Goal: Task Accomplishment & Management: Manage account settings

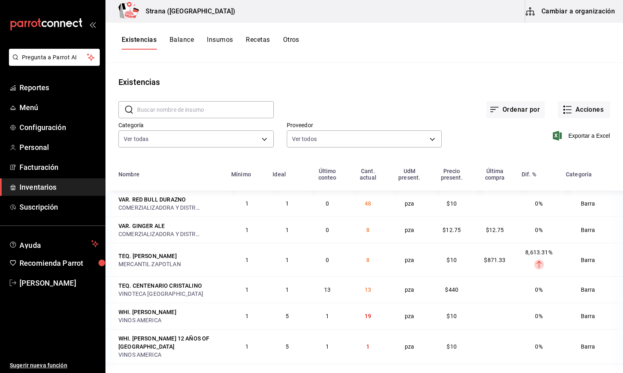
click at [151, 112] on input "text" at bounding box center [205, 109] width 137 height 16
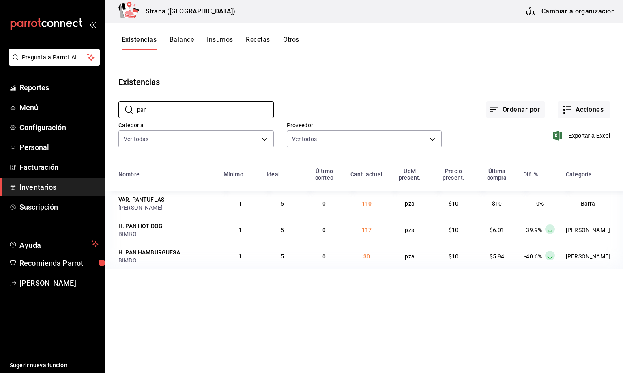
type input "pan"
click at [581, 106] on button "Acciones" at bounding box center [584, 109] width 52 height 17
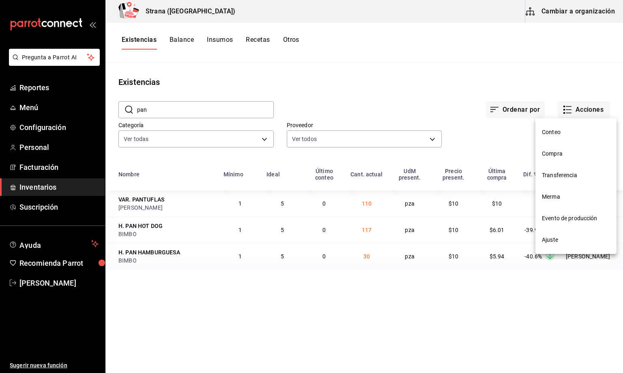
drag, startPoint x: 551, startPoint y: 195, endPoint x: 508, endPoint y: 239, distance: 61.7
click at [551, 196] on span "Merma" at bounding box center [576, 196] width 68 height 9
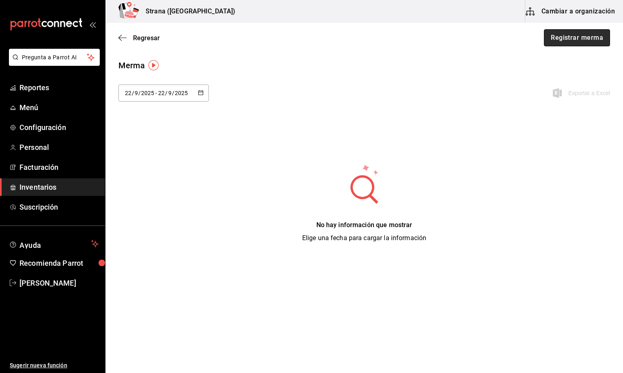
click at [564, 40] on button "Registrar merma" at bounding box center [577, 37] width 66 height 17
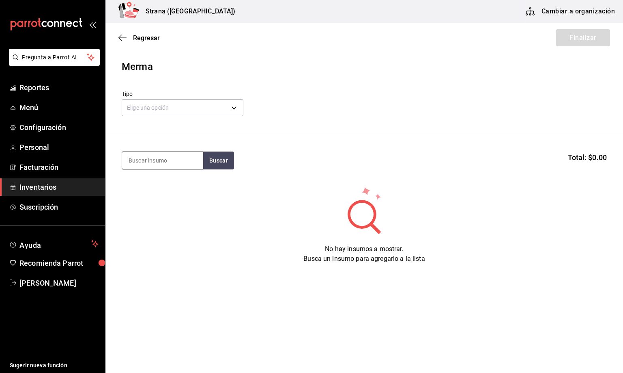
click at [142, 158] on input at bounding box center [162, 160] width 81 height 17
type input "AGUA"
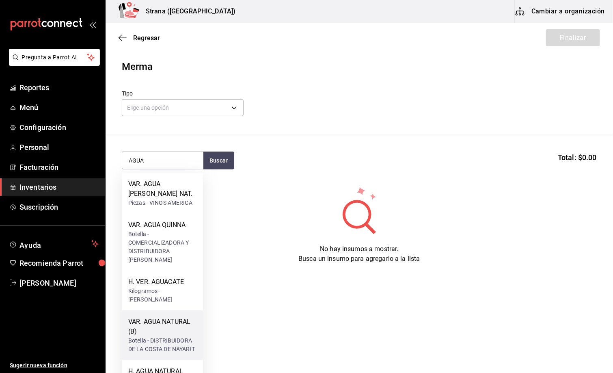
click at [158, 323] on div "VAR. AGUA NATURAL (B)" at bounding box center [162, 326] width 68 height 19
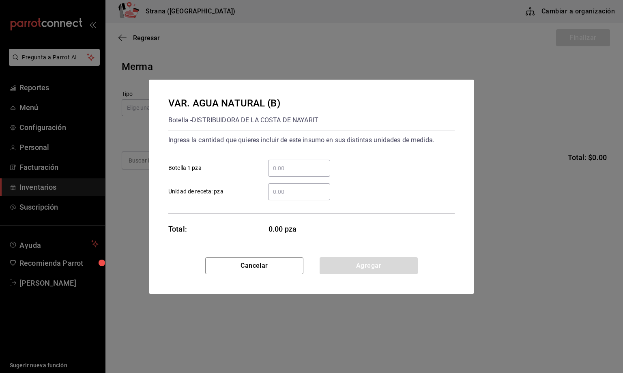
click at [283, 187] on input "​ Unidad de receta: pza" at bounding box center [299, 192] width 62 height 10
type input "24"
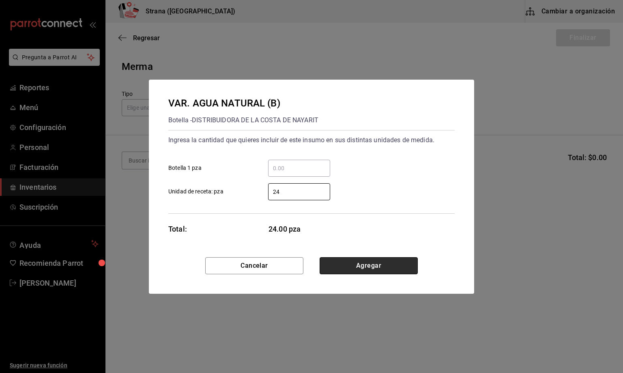
click at [346, 263] on button "Agregar" at bounding box center [369, 265] width 98 height 17
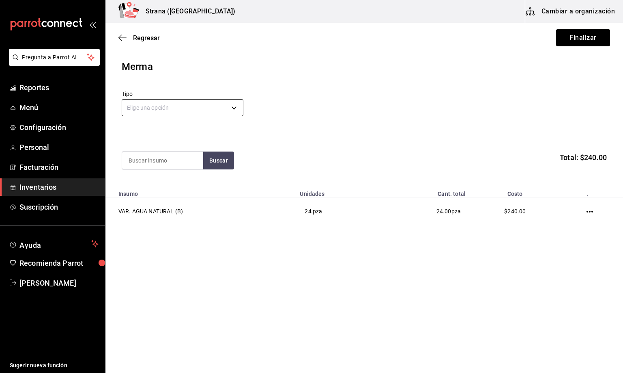
click at [151, 108] on body "Pregunta a Parrot AI Reportes Menú Configuración Personal Facturación Inventari…" at bounding box center [311, 163] width 623 height 327
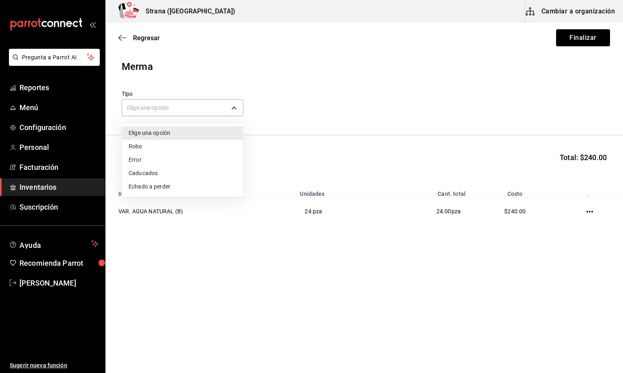
click at [145, 158] on li "Error" at bounding box center [182, 159] width 121 height 13
type input "ERROR"
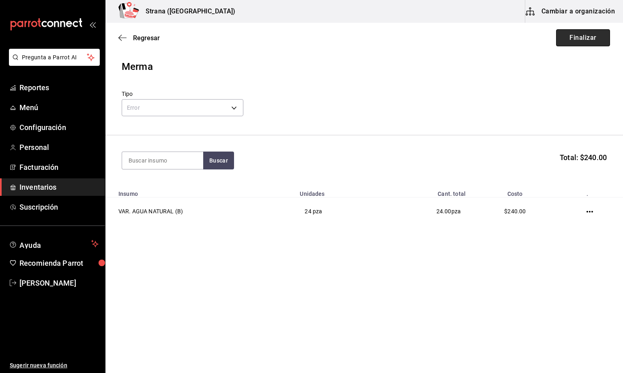
click at [570, 31] on button "Finalizar" at bounding box center [583, 37] width 54 height 17
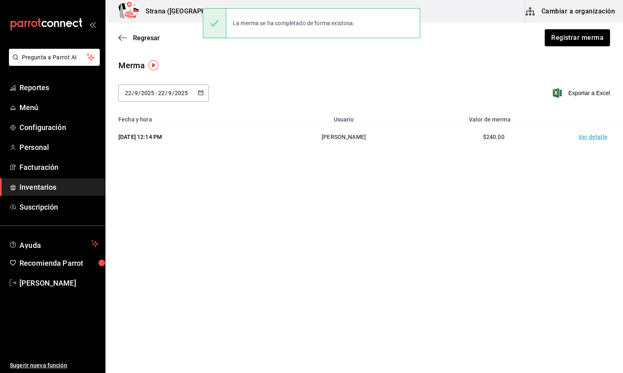
click at [598, 139] on td "Ver detalle" at bounding box center [595, 137] width 57 height 28
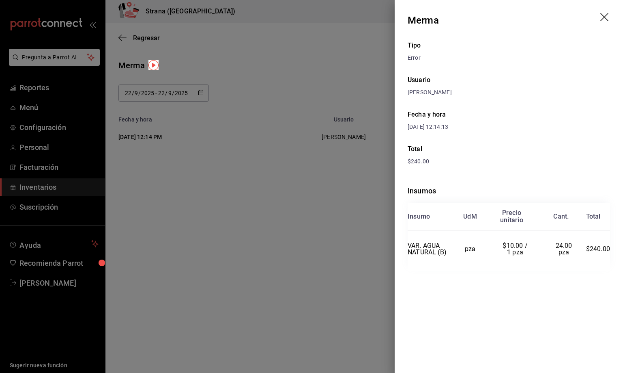
click at [604, 15] on icon "drag" at bounding box center [606, 18] width 10 height 10
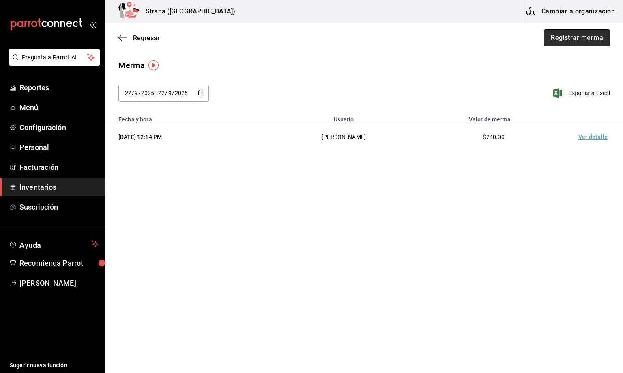
click at [587, 39] on button "Registrar merma" at bounding box center [577, 37] width 66 height 17
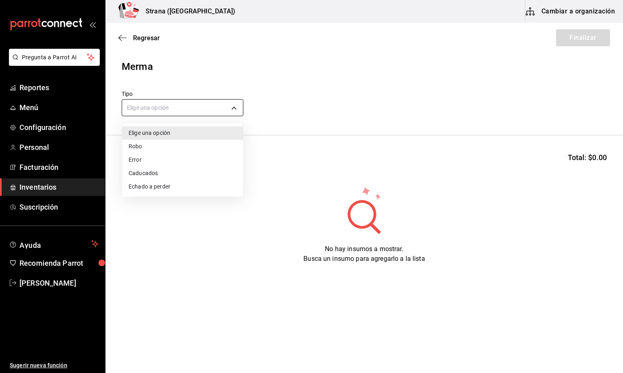
click at [170, 109] on body "Pregunta a Parrot AI Reportes Menú Configuración Personal Facturación Inventari…" at bounding box center [311, 163] width 623 height 327
click at [129, 159] on li "Error" at bounding box center [182, 159] width 121 height 13
type input "ERROR"
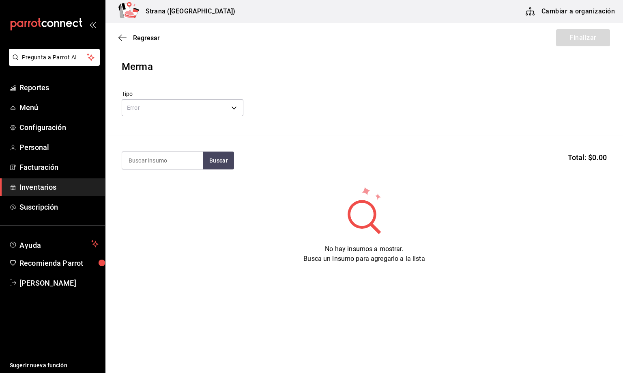
click at [133, 160] on input at bounding box center [162, 160] width 81 height 17
type input "BARRA LIBRE TE"
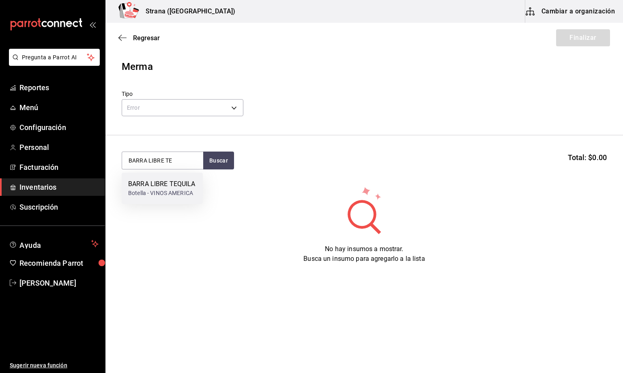
click at [151, 180] on div "BARRA LIBRE TEQUILA" at bounding box center [161, 184] width 67 height 10
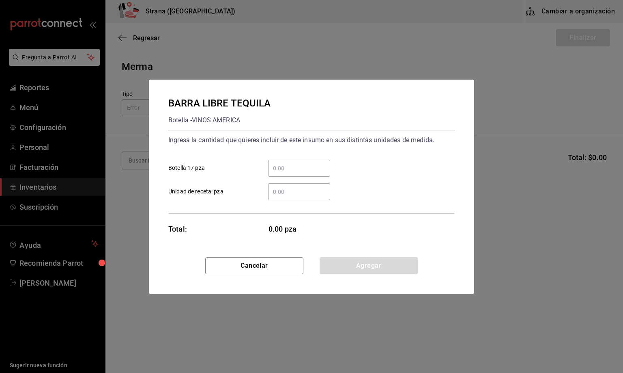
click at [272, 168] on input "​ Botella 17 pza" at bounding box center [299, 168] width 62 height 10
type input "2"
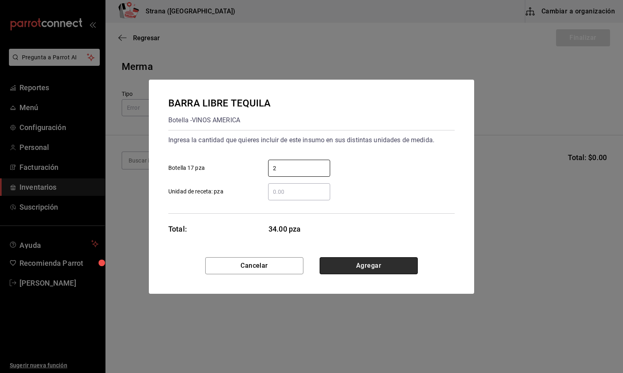
click at [367, 263] on button "Agregar" at bounding box center [369, 265] width 98 height 17
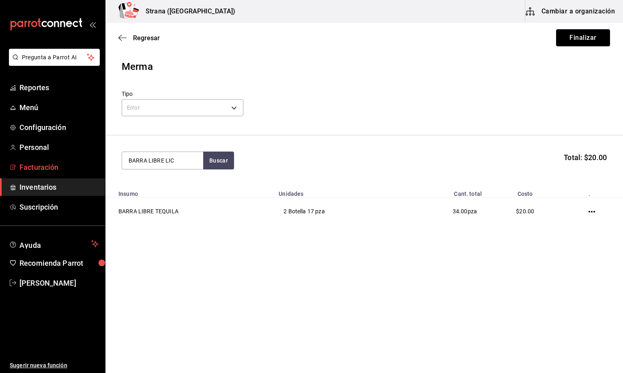
type input "BARRA LIBRE LIC"
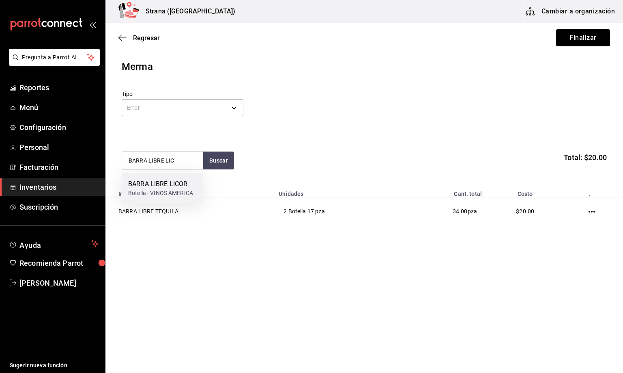
click at [155, 189] on div "Botella - VINOS AMERICA" at bounding box center [160, 193] width 65 height 9
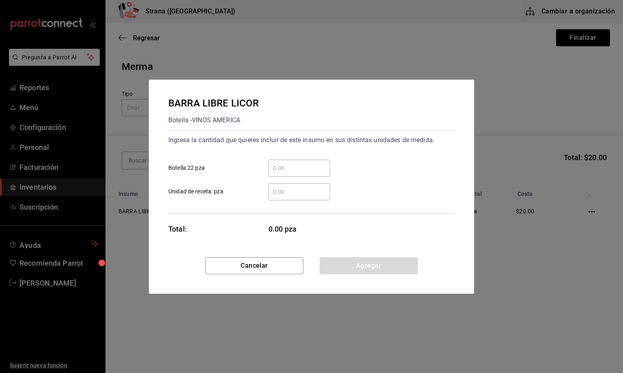
click at [284, 171] on input "​ Botella 22 pza" at bounding box center [299, 168] width 62 height 10
type input "1"
click at [363, 262] on button "Agregar" at bounding box center [369, 265] width 98 height 17
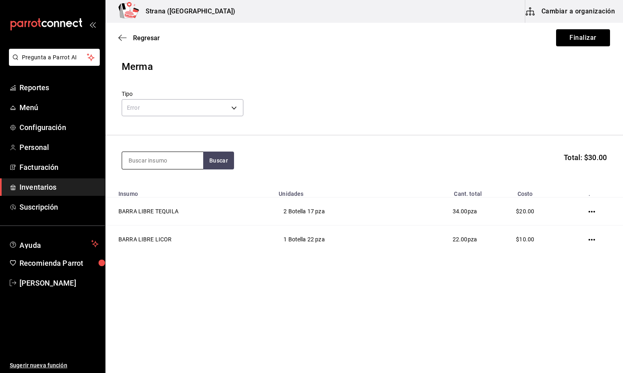
click at [135, 160] on input at bounding box center [162, 160] width 81 height 17
type input "JUGOS"
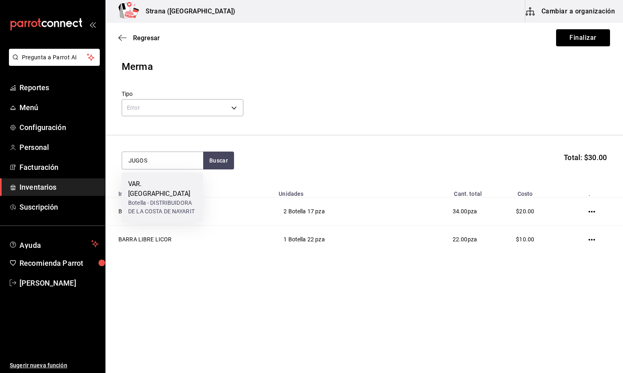
click at [153, 198] on div "Botella - DISTRIBUIDORA DE LA COSTA DE NAYARIT" at bounding box center [162, 206] width 68 height 17
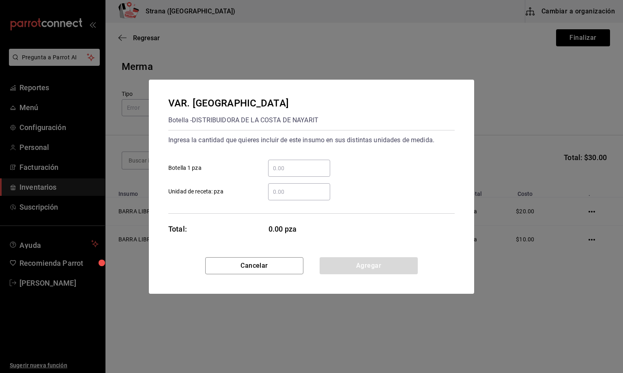
click at [280, 167] on input "​ Botella 1 pza" at bounding box center [299, 168] width 62 height 10
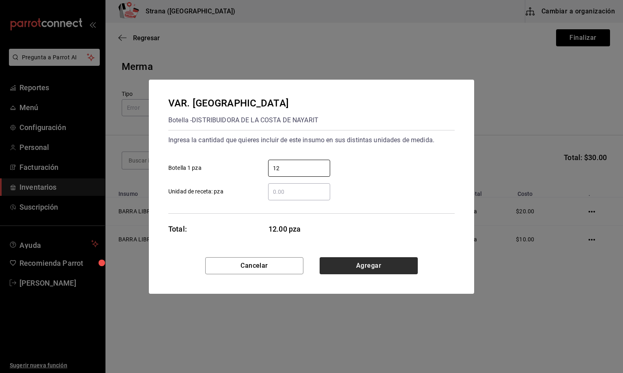
type input "12"
click at [375, 269] on button "Agregar" at bounding box center [369, 265] width 98 height 17
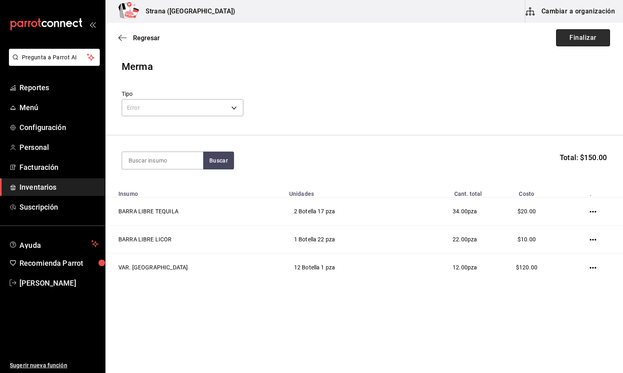
click at [584, 41] on button "Finalizar" at bounding box center [583, 37] width 54 height 17
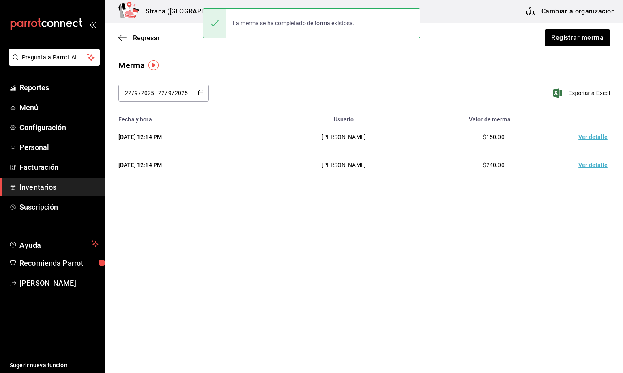
click at [588, 133] on td "Ver detalle" at bounding box center [595, 137] width 57 height 28
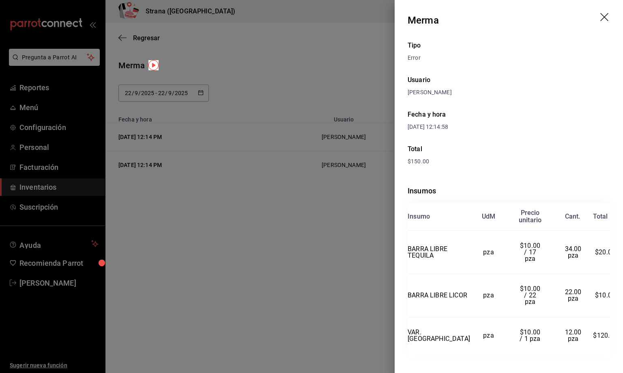
click at [604, 17] on icon "drag" at bounding box center [605, 17] width 8 height 8
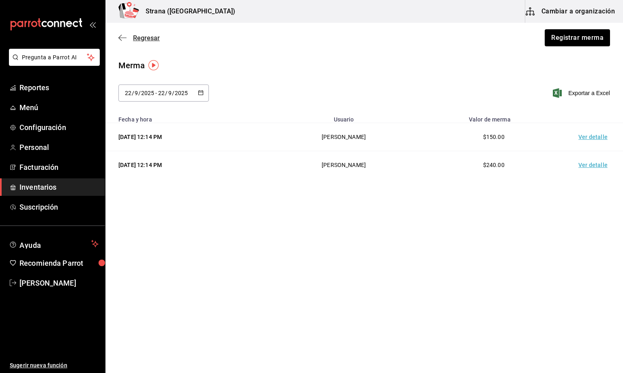
click at [146, 35] on span "Regresar" at bounding box center [146, 38] width 27 height 8
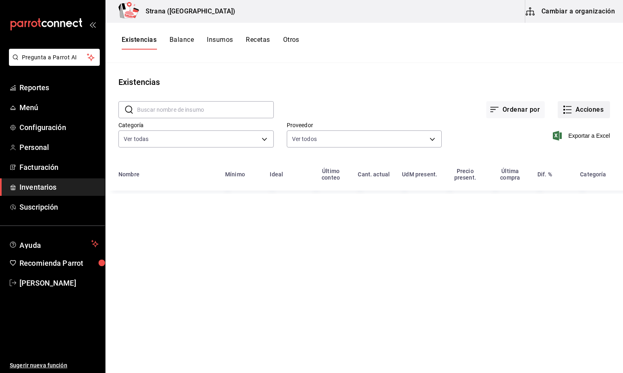
click at [582, 106] on button "Acciones" at bounding box center [584, 109] width 52 height 17
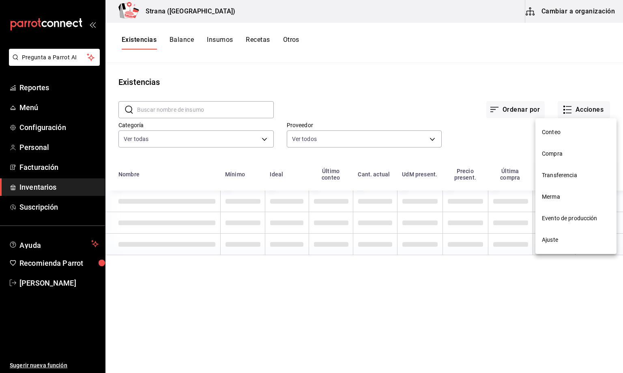
click at [549, 148] on li "Compra" at bounding box center [576, 154] width 81 height 22
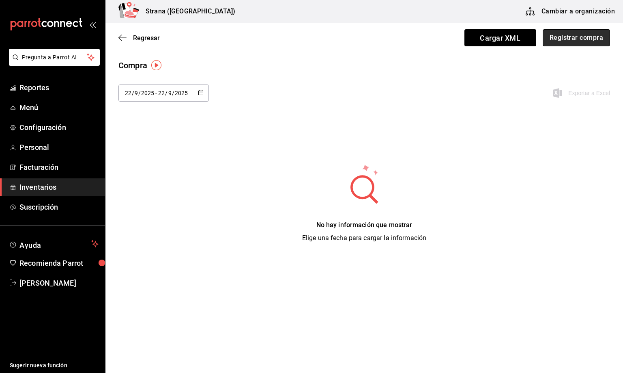
click at [574, 38] on button "Registrar compra" at bounding box center [576, 37] width 67 height 17
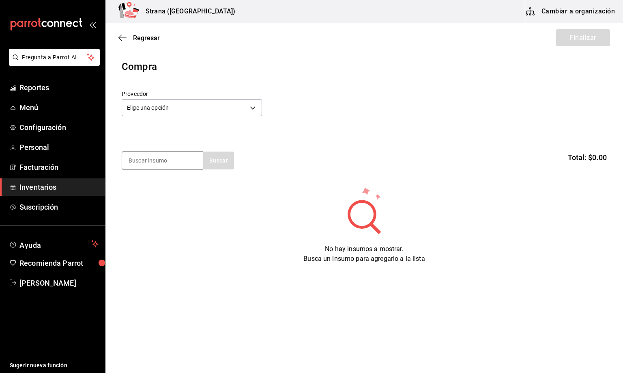
click at [162, 160] on input at bounding box center [162, 160] width 81 height 17
click at [151, 162] on input at bounding box center [162, 160] width 81 height 17
type input "A"
type input "AGUA"
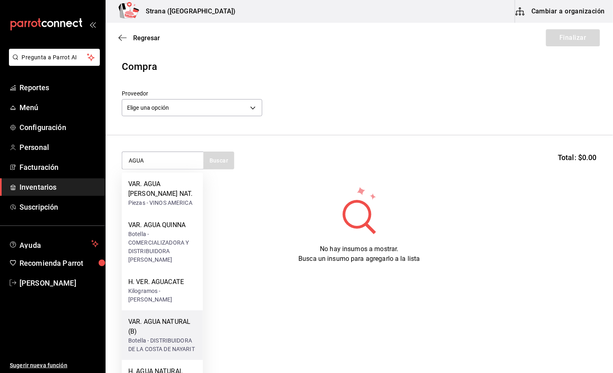
scroll to position [30, 0]
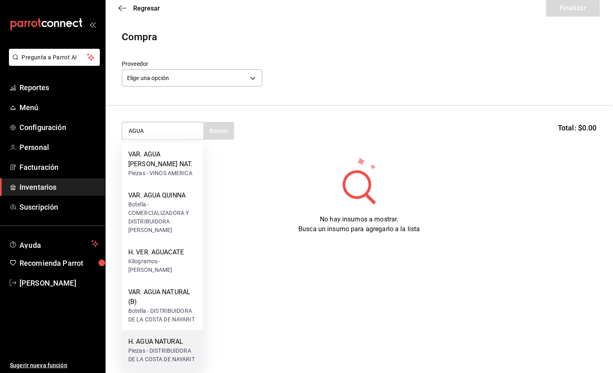
click at [158, 341] on div "H. AGUA NATURAL" at bounding box center [162, 341] width 68 height 10
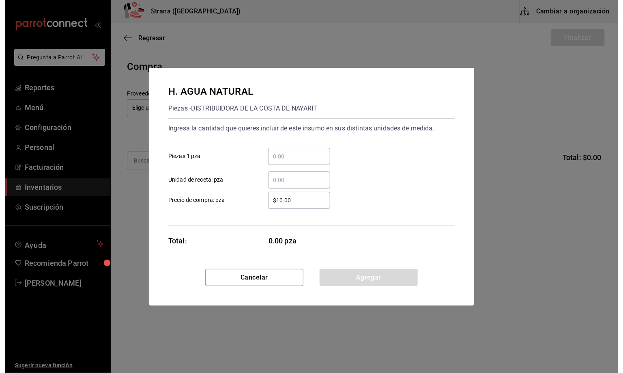
scroll to position [0, 0]
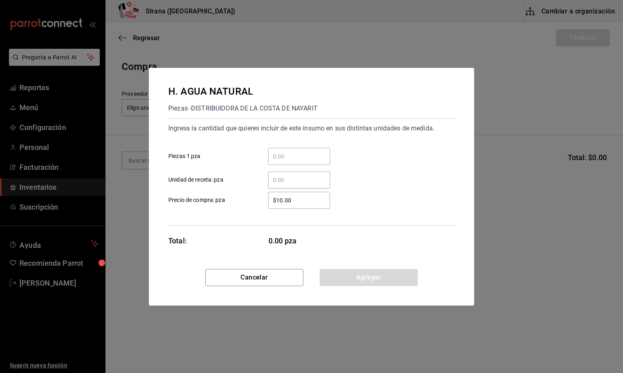
click at [280, 176] on input "​ Unidad de receta: pza" at bounding box center [299, 180] width 62 height 10
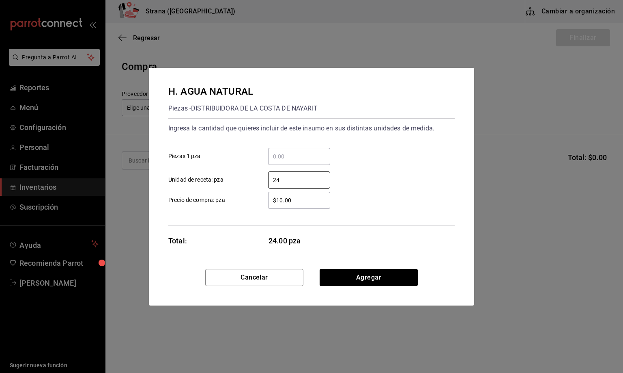
type input "24"
click at [296, 199] on input "$10.00" at bounding box center [299, 200] width 62 height 10
click at [297, 200] on input "$10.00" at bounding box center [299, 200] width 62 height 10
type input "$0.01"
click at [349, 278] on button "Agregar" at bounding box center [369, 277] width 98 height 17
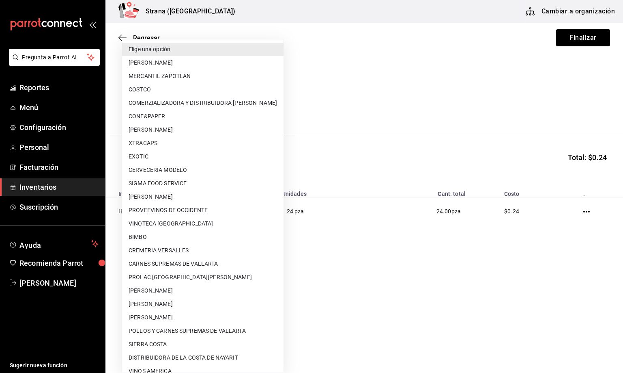
click at [150, 107] on body "Pregunta a Parrot AI Reportes Menú Configuración Personal Facturación Inventari…" at bounding box center [311, 163] width 623 height 327
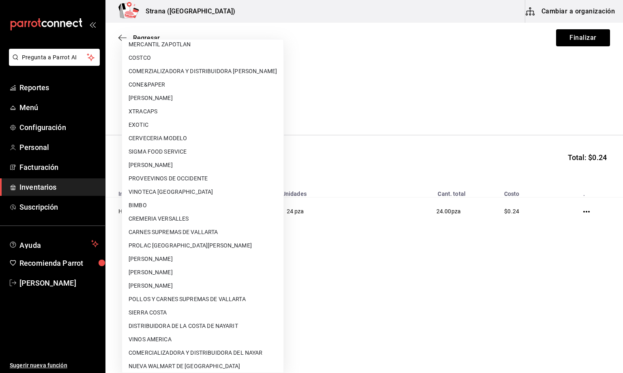
scroll to position [49, 0]
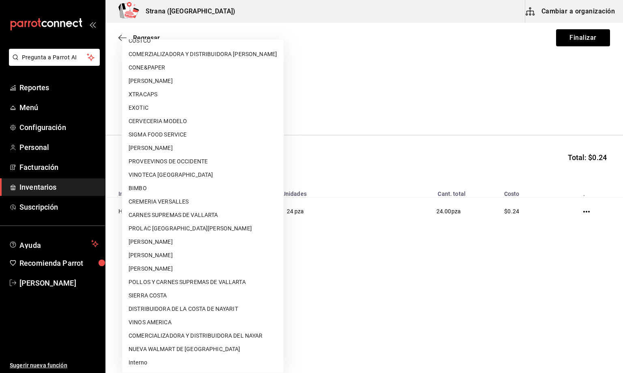
click at [143, 358] on li "Interno" at bounding box center [203, 361] width 162 height 13
type input "8f59523e-768f-4f75-81e2-699d8d2926c5"
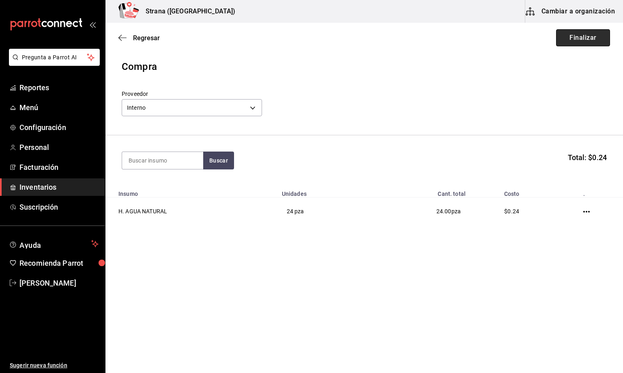
click at [573, 32] on button "Finalizar" at bounding box center [583, 37] width 54 height 17
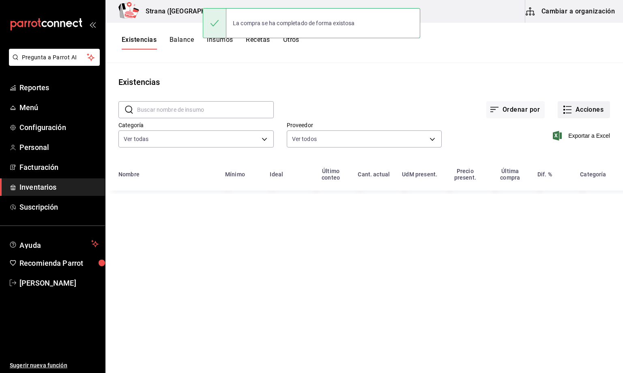
click at [576, 108] on button "Acciones" at bounding box center [584, 109] width 52 height 17
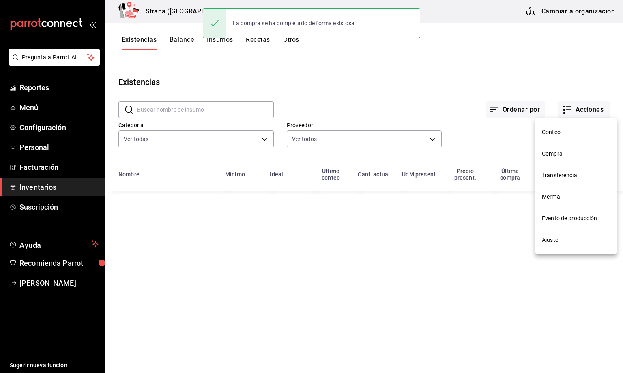
click at [557, 155] on span "Compra" at bounding box center [576, 153] width 68 height 9
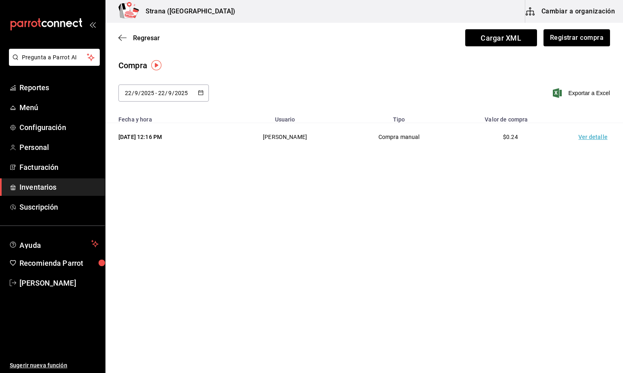
click at [590, 127] on td "Ver detalle" at bounding box center [595, 137] width 57 height 28
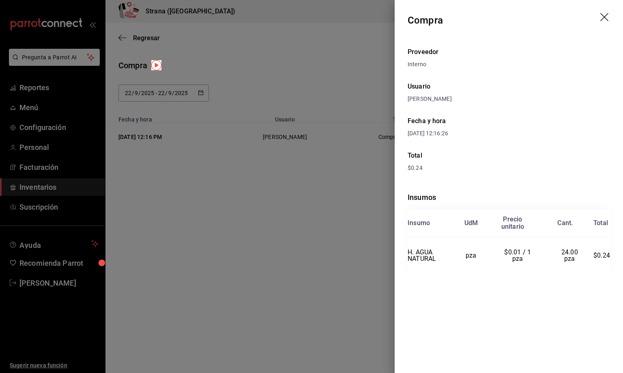
click at [605, 12] on header "Compra" at bounding box center [509, 20] width 228 height 41
click at [604, 15] on icon "drag" at bounding box center [606, 18] width 10 height 10
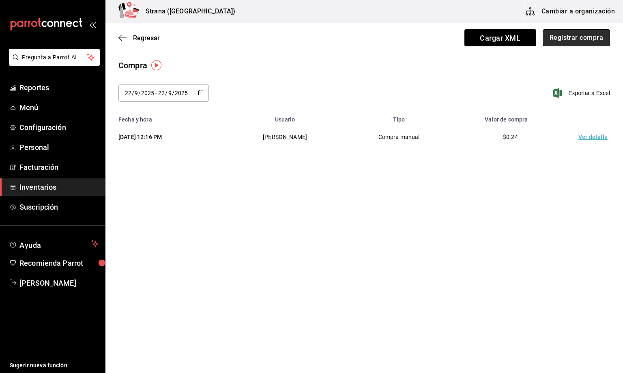
click at [579, 39] on button "Registrar compra" at bounding box center [576, 37] width 67 height 17
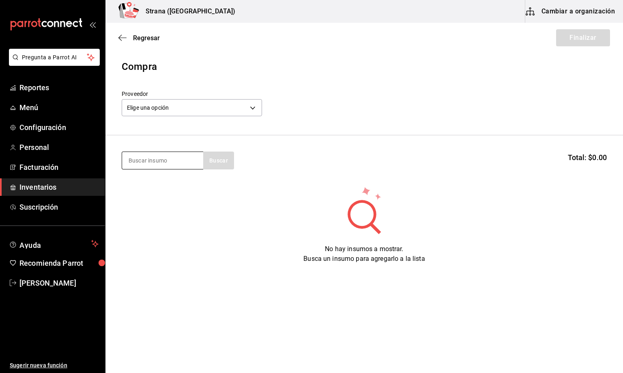
click at [167, 160] on input at bounding box center [162, 160] width 81 height 17
type input "1800"
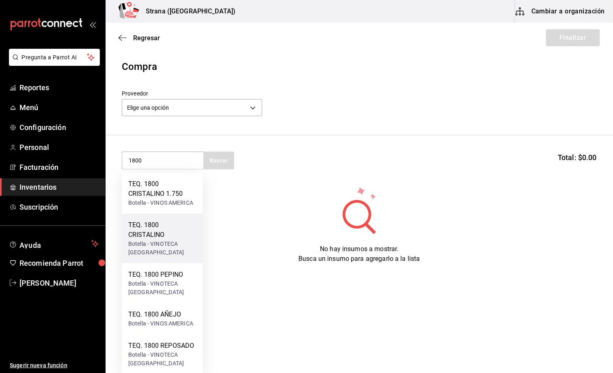
click at [156, 232] on div "TEQ. 1800 CRISTALINO" at bounding box center [162, 229] width 68 height 19
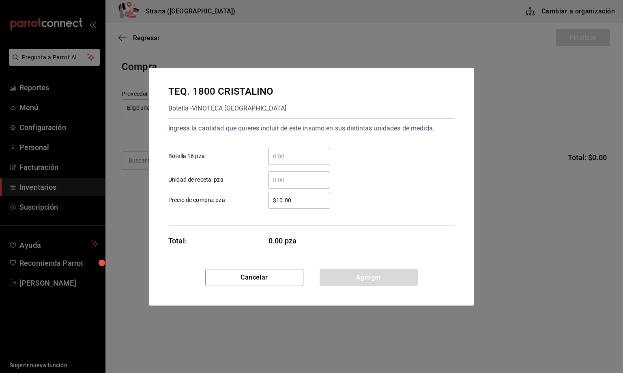
click at [290, 155] on input "​ Botella 16 pza" at bounding box center [299, 156] width 62 height 10
type input "5"
click at [293, 201] on input "$10.00" at bounding box center [299, 200] width 62 height 10
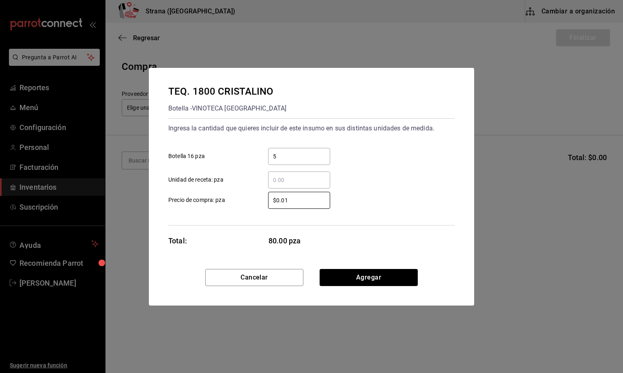
type input "$0.01"
click at [358, 281] on button "Agregar" at bounding box center [369, 277] width 98 height 17
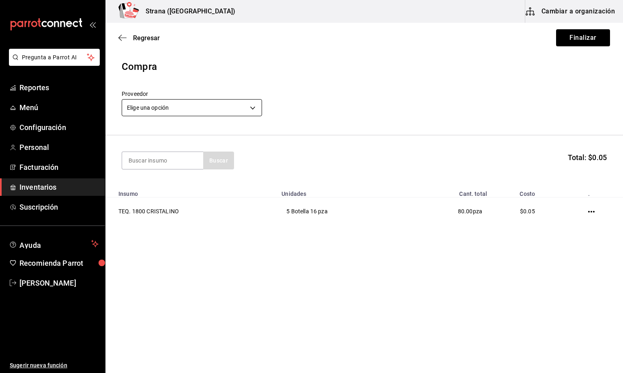
click at [159, 108] on body "Pregunta a Parrot AI Reportes Menú Configuración Personal Facturación Inventari…" at bounding box center [311, 163] width 623 height 327
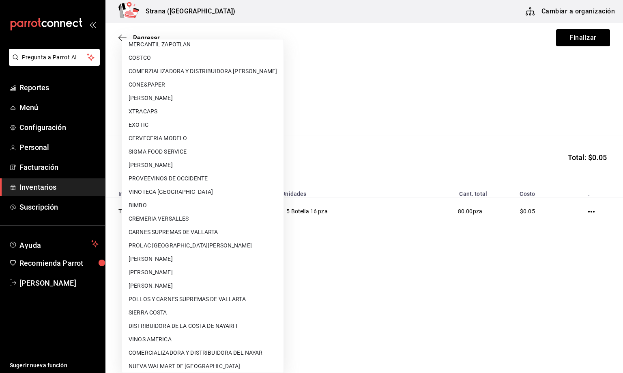
scroll to position [49, 0]
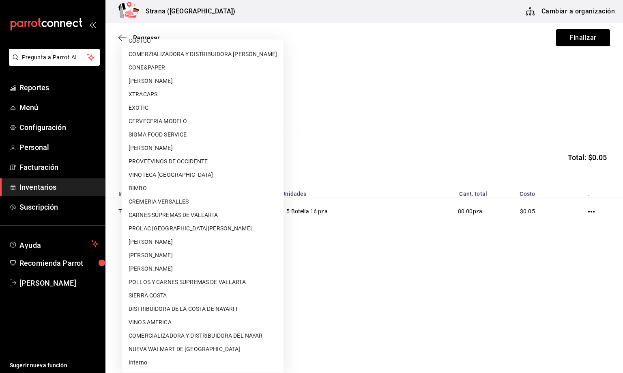
click at [145, 357] on li "Interno" at bounding box center [203, 361] width 162 height 13
type input "8f59523e-768f-4f75-81e2-699d8d2926c5"
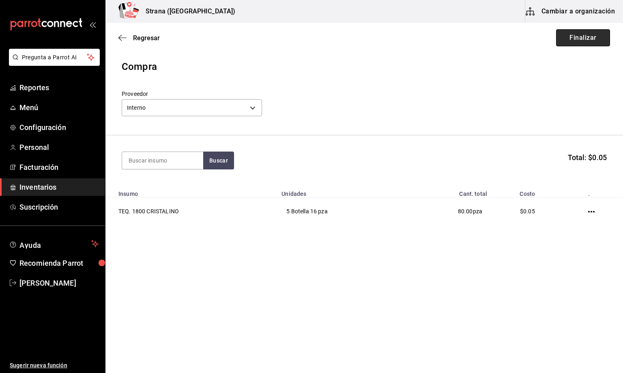
click at [581, 37] on button "Finalizar" at bounding box center [583, 37] width 54 height 17
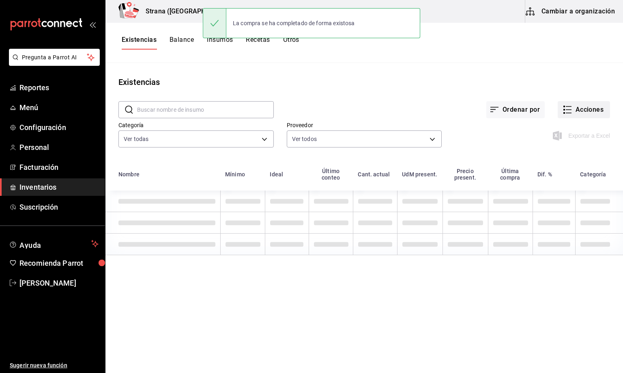
click at [579, 108] on button "Acciones" at bounding box center [584, 109] width 52 height 17
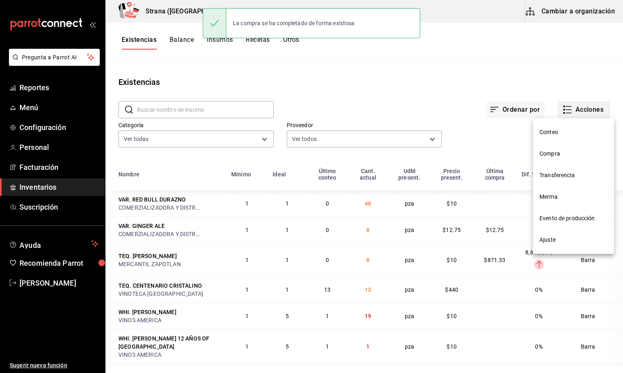
click at [550, 153] on span "Compra" at bounding box center [574, 153] width 68 height 9
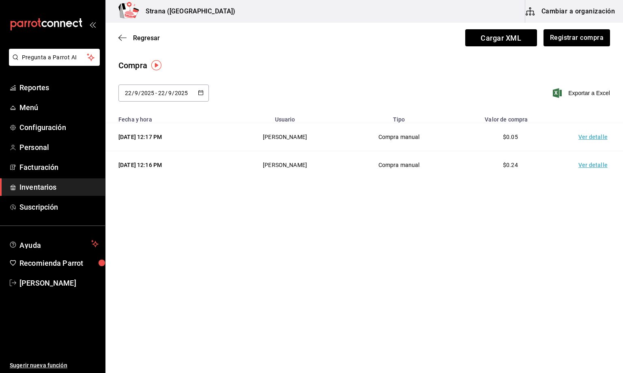
click at [589, 139] on td "Ver detalle" at bounding box center [595, 137] width 57 height 28
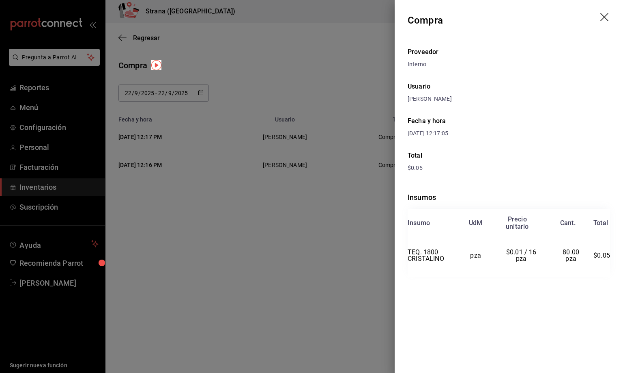
click at [609, 14] on icon "drag" at bounding box center [606, 18] width 10 height 10
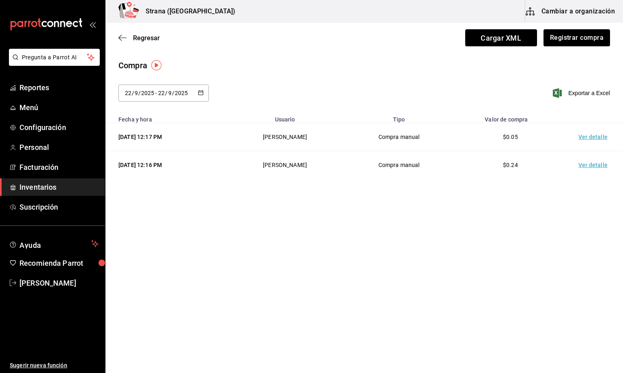
click at [374, 64] on div "Compra" at bounding box center [364, 65] width 492 height 12
click at [142, 34] on span "Regresar" at bounding box center [146, 38] width 27 height 8
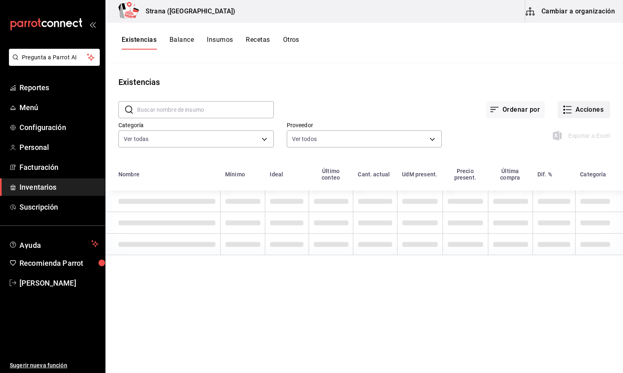
click at [582, 107] on button "Acciones" at bounding box center [584, 109] width 52 height 17
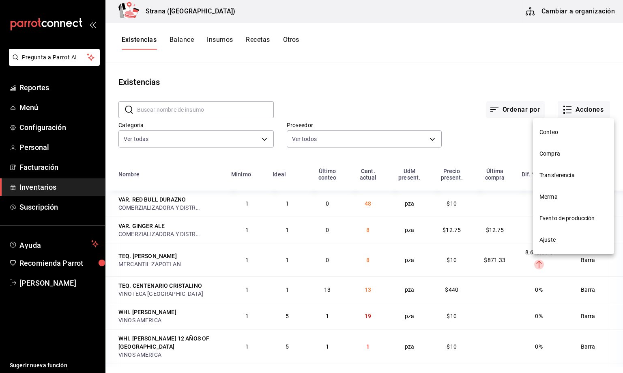
click at [547, 197] on span "Merma" at bounding box center [574, 196] width 68 height 9
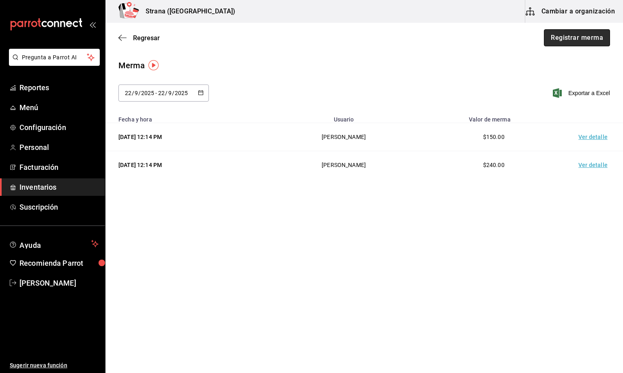
click at [569, 40] on button "Registrar merma" at bounding box center [577, 37] width 66 height 17
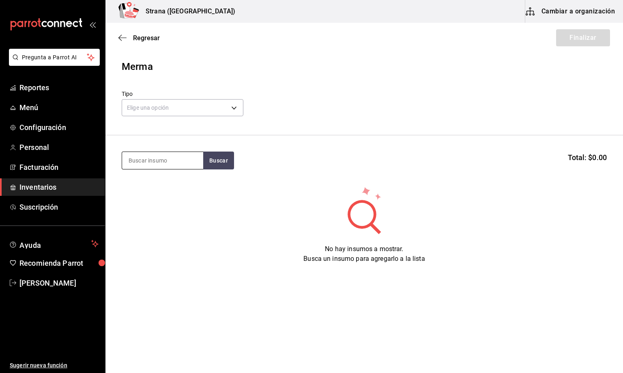
click at [148, 161] on input at bounding box center [162, 160] width 81 height 17
type input "JAGGE"
click at [145, 187] on div "LIC. JAGGERMEISTER" at bounding box center [160, 184] width 65 height 10
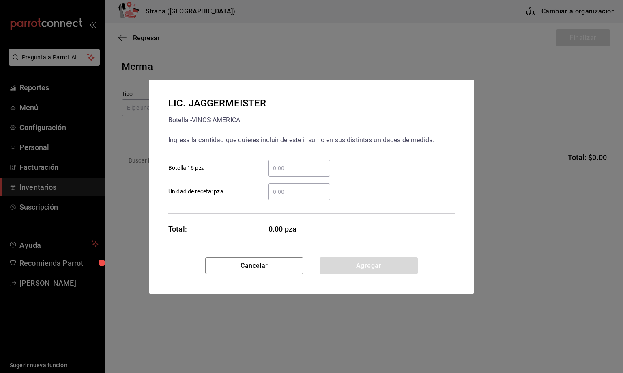
click at [282, 163] on input "​ Botella 16 pza" at bounding box center [299, 168] width 62 height 10
type input "6"
click at [359, 266] on button "Agregar" at bounding box center [369, 265] width 98 height 17
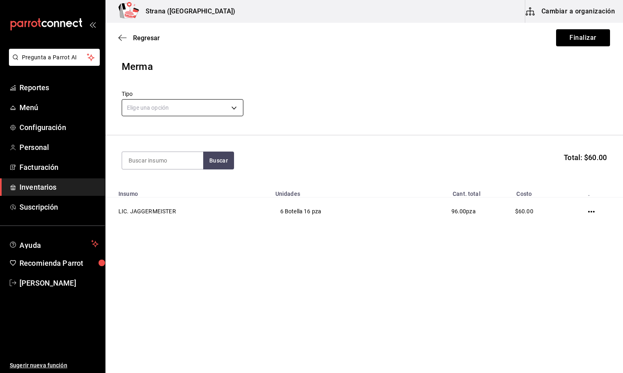
click at [160, 109] on body "Pregunta a Parrot AI Reportes Menú Configuración Personal Facturación Inventari…" at bounding box center [311, 163] width 623 height 327
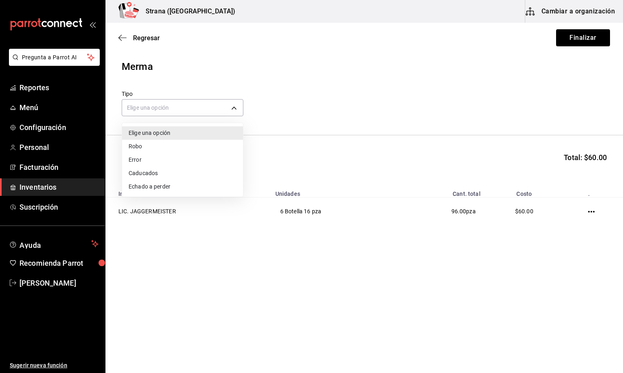
click at [134, 162] on li "Error" at bounding box center [182, 159] width 121 height 13
type input "ERROR"
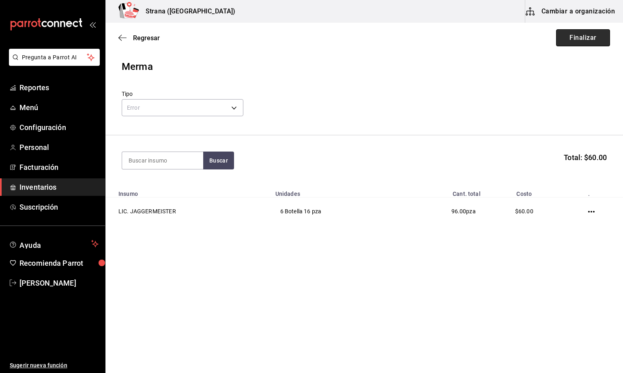
click at [581, 36] on button "Finalizar" at bounding box center [583, 37] width 54 height 17
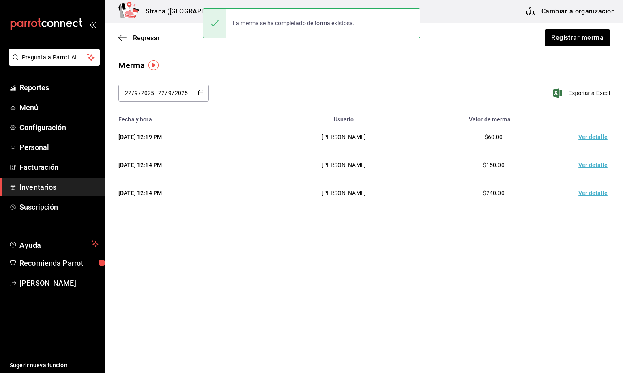
click at [588, 135] on td "Ver detalle" at bounding box center [595, 137] width 57 height 28
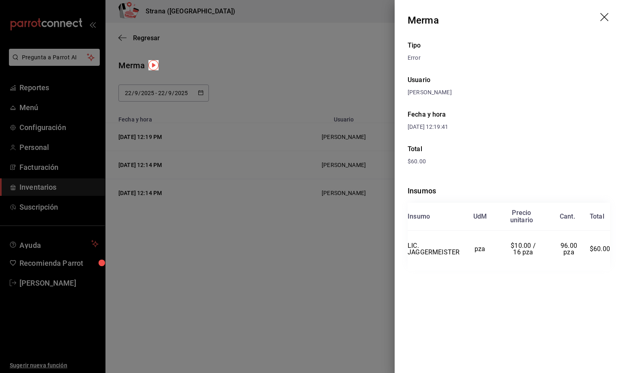
click at [605, 16] on icon "drag" at bounding box center [605, 17] width 8 height 8
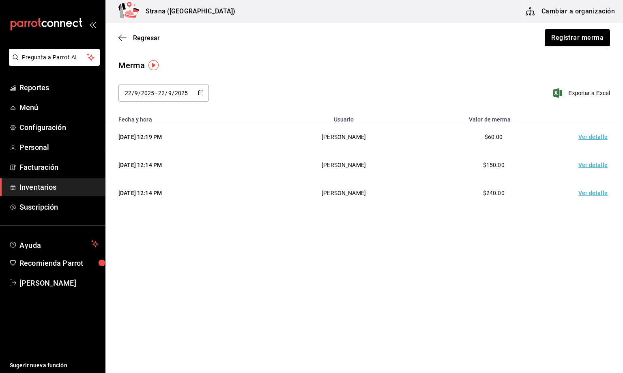
click at [148, 36] on span "Regresar" at bounding box center [146, 38] width 27 height 8
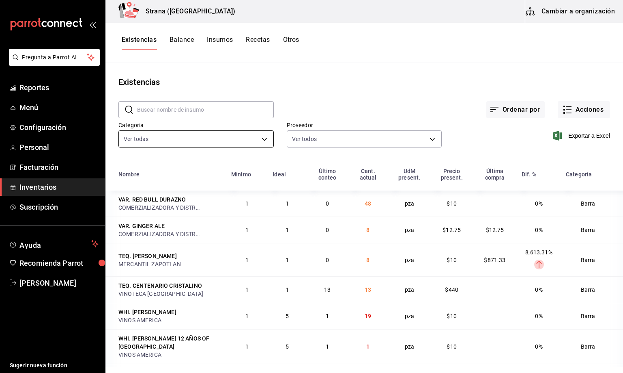
click at [213, 137] on body "Pregunta a Parrot AI Reportes Menú Configuración Personal Facturación Inventari…" at bounding box center [311, 183] width 623 height 367
click at [152, 196] on span "[PERSON_NAME]" at bounding box center [202, 194] width 121 height 9
type input "22ec9f2c-e042-44ea-8d53-bf0e1d8c11ed"
checkbox input "false"
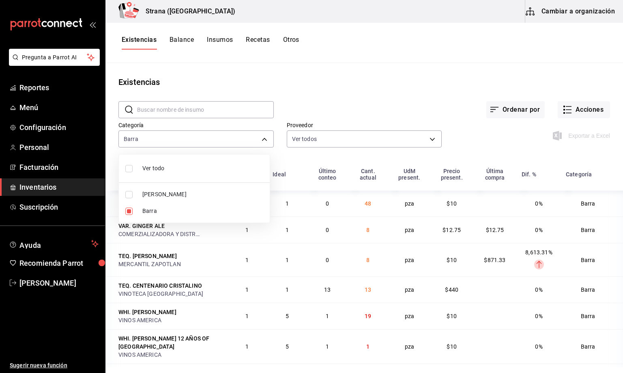
click at [142, 38] on div at bounding box center [311, 186] width 623 height 373
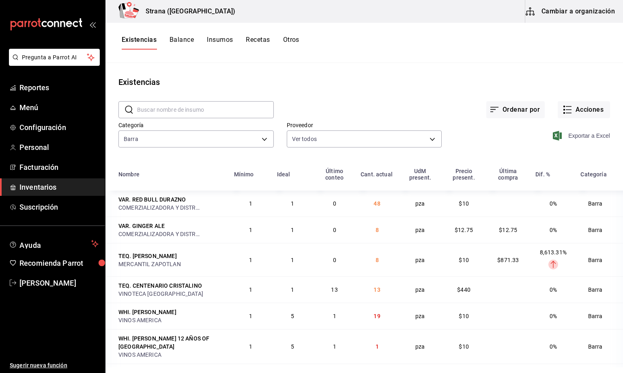
click at [583, 136] on span "Exportar a Excel" at bounding box center [583, 136] width 56 height 10
